Goal: Find specific page/section: Find specific page/section

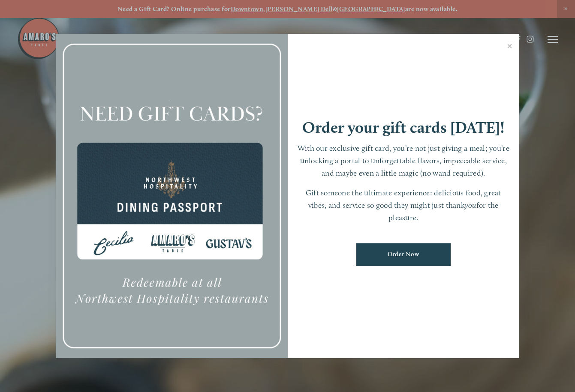
click at [506, 47] on link "Close" at bounding box center [509, 47] width 17 height 24
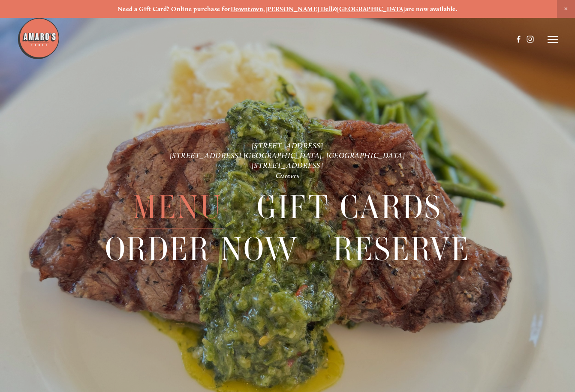
click at [168, 201] on span "Menu" at bounding box center [178, 207] width 90 height 42
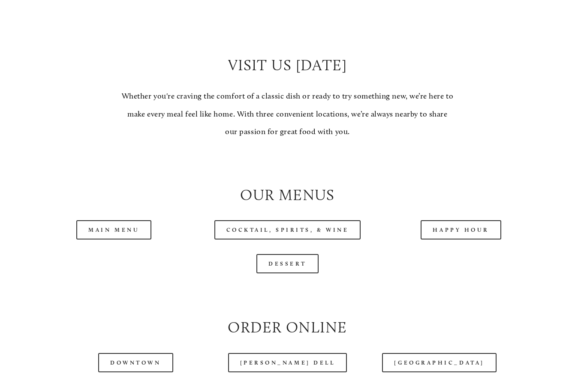
scroll to position [716, 0]
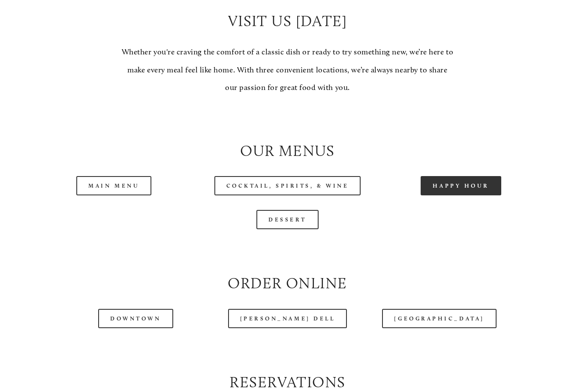
click at [441, 193] on link "Happy Hour" at bounding box center [461, 185] width 81 height 19
